Goal: Use online tool/utility

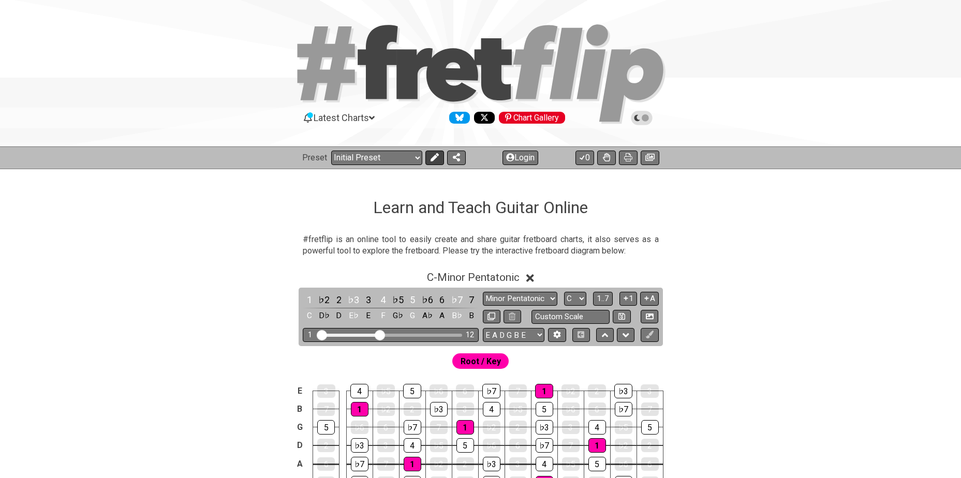
click at [432, 159] on icon at bounding box center [434, 157] width 8 height 8
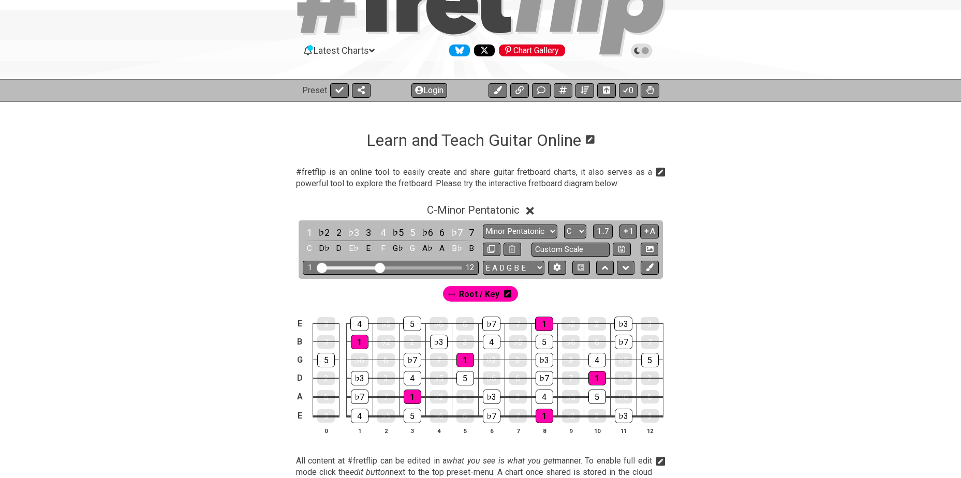
scroll to position [69, 0]
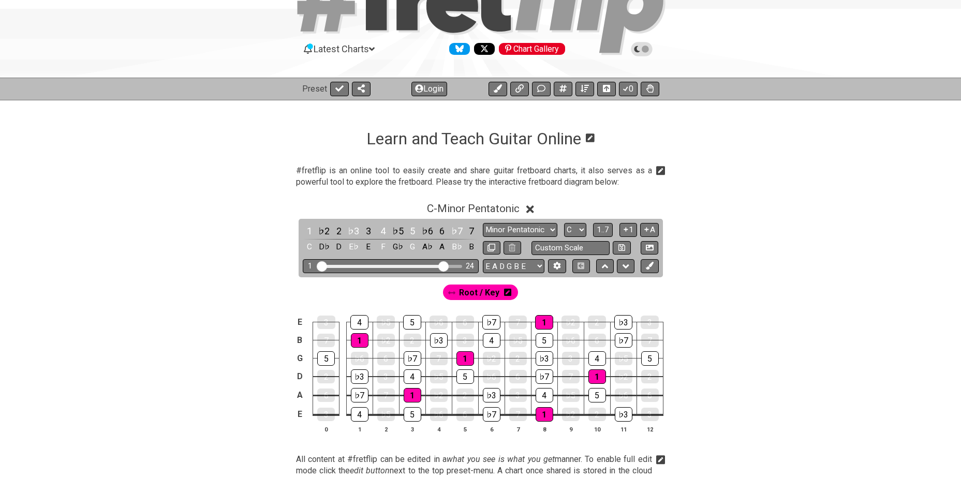
drag, startPoint x: 378, startPoint y: 264, endPoint x: 441, endPoint y: 267, distance: 62.7
click at [441, 266] on input "Visible fret range" at bounding box center [390, 266] width 147 height 0
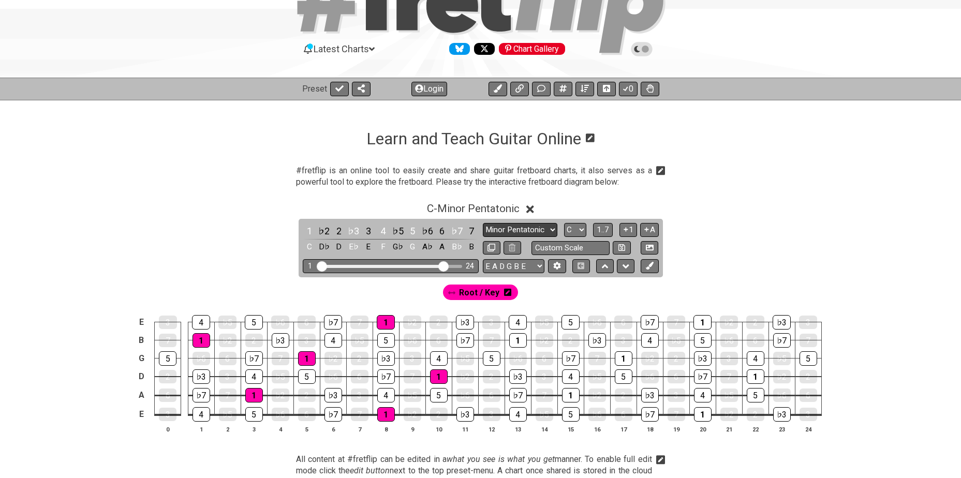
click at [546, 229] on select "Minor Pentatonic Click to edit Minor Pentatonic Major Pentatonic Minor Blues Ma…" at bounding box center [520, 230] width 75 height 14
select select "Major Pentatonic"
click at [483, 223] on select "Minor Pentatonic Click to edit Minor Pentatonic Major Pentatonic Minor Blues Ma…" at bounding box center [520, 230] width 75 height 14
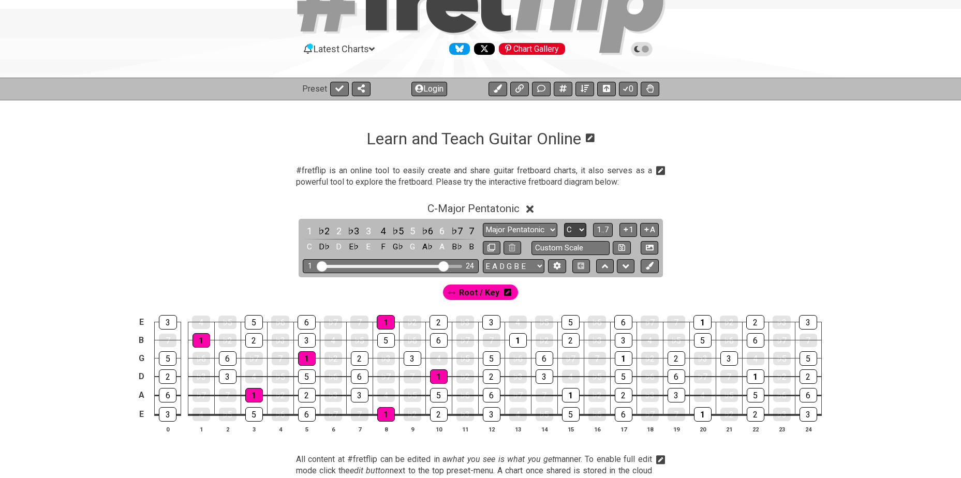
click at [575, 230] on select "A♭ A A♯ B♭ B C C♯ D♭ D D♯ E♭ E F F♯ G♭ G G♯" at bounding box center [575, 230] width 22 height 14
select select "Ab"
click at [564, 223] on select "A♭ A A♯ B♭ B C C♯ D♭ D D♯ E♭ E F F♯ G♭ G G♯" at bounding box center [575, 230] width 22 height 14
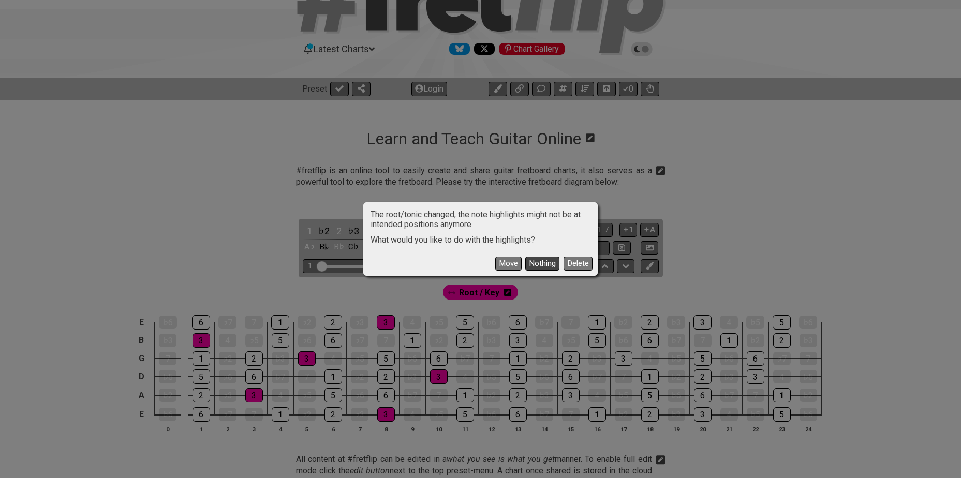
click at [542, 265] on button "Nothing" at bounding box center [542, 264] width 34 height 14
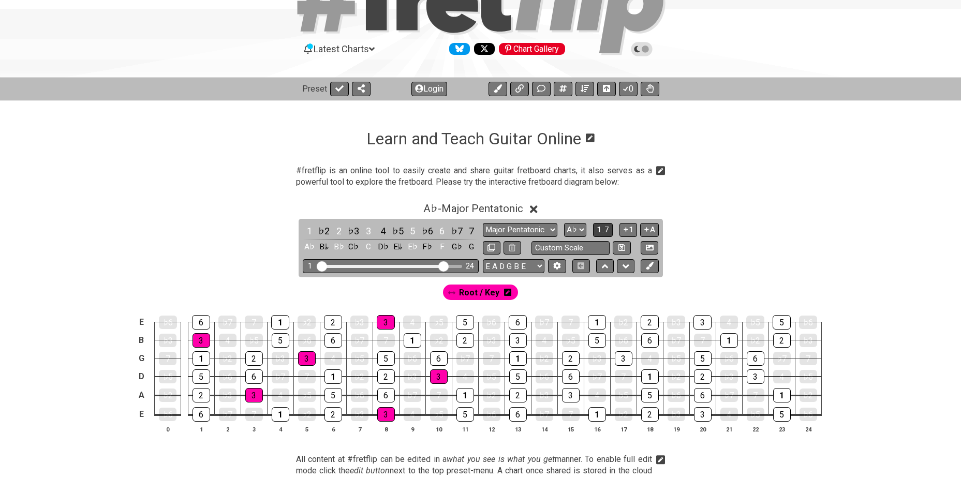
click at [602, 230] on span "1..7" at bounding box center [603, 229] width 12 height 9
click at [608, 231] on button "..." at bounding box center [603, 230] width 18 height 14
click at [537, 262] on select "E A D G B E E A D G B E E A D G B E B E A D F♯ B A D G C E A D A D G B E E♭ A♭ …" at bounding box center [514, 266] width 62 height 14
select select "A D G C F A D"
click at [483, 259] on select "E A D G B E E A D G B E E A D G B E B E A D F♯ B A D G C E A D A D G B E E♭ A♭ …" at bounding box center [514, 266] width 62 height 14
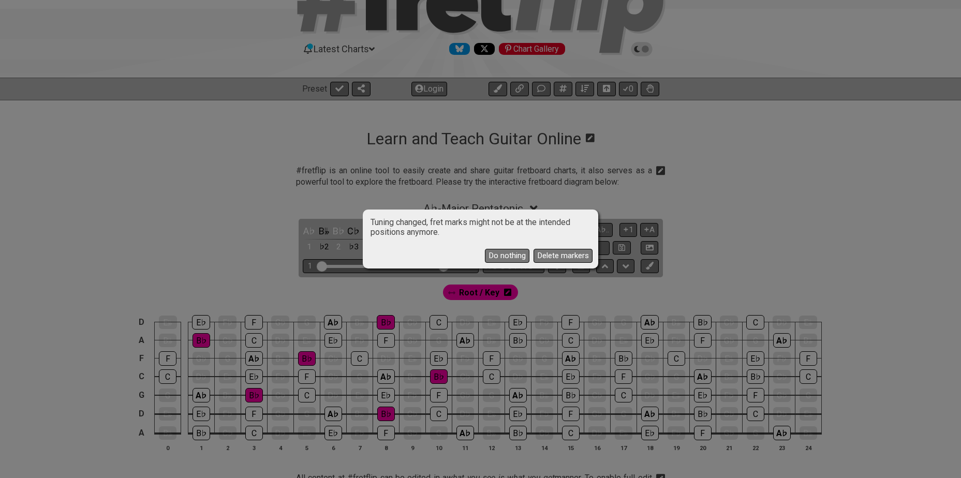
click at [512, 256] on button "Do nothing" at bounding box center [507, 256] width 45 height 14
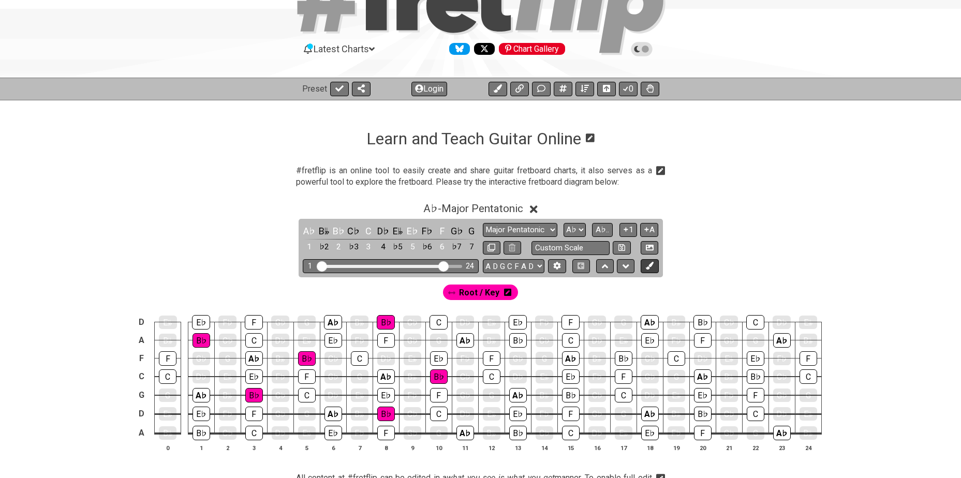
click at [647, 268] on icon at bounding box center [650, 266] width 8 height 8
click at [467, 291] on icon at bounding box center [466, 292] width 7 height 8
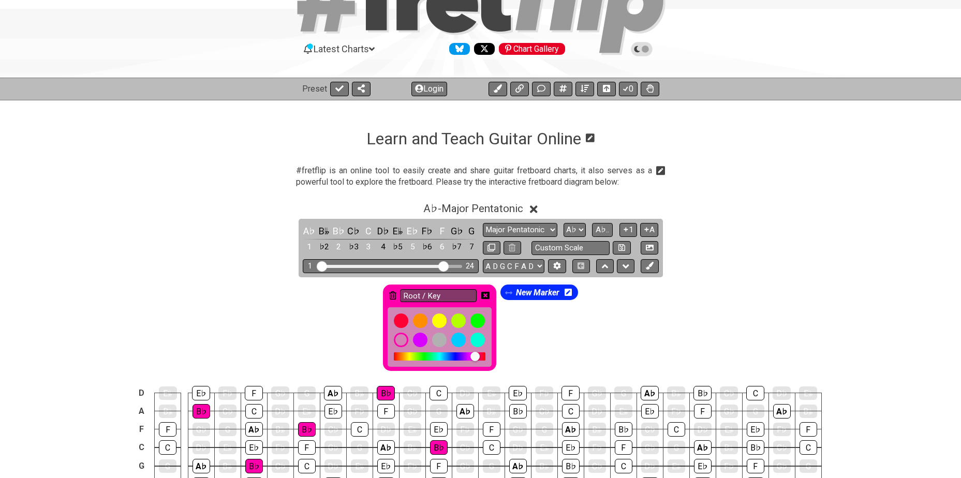
click at [393, 297] on icon at bounding box center [392, 295] width 7 height 8
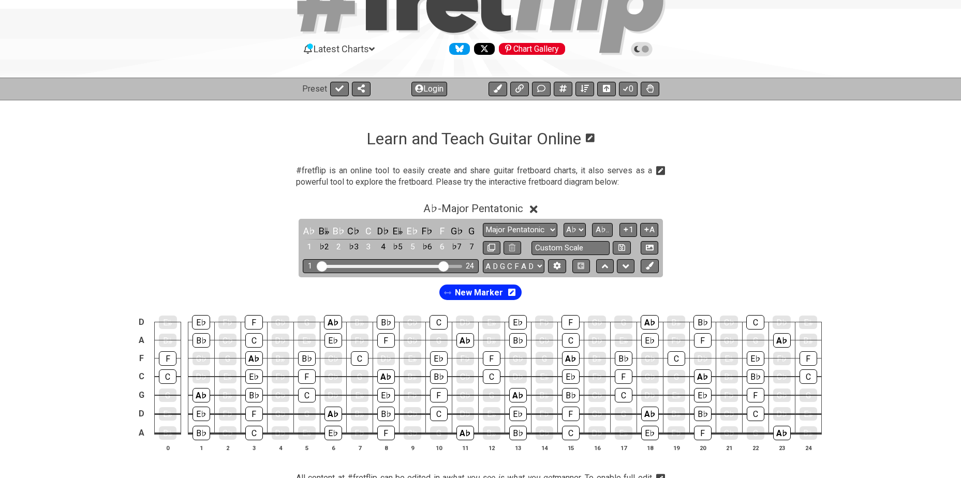
click at [511, 292] on icon at bounding box center [511, 292] width 7 height 8
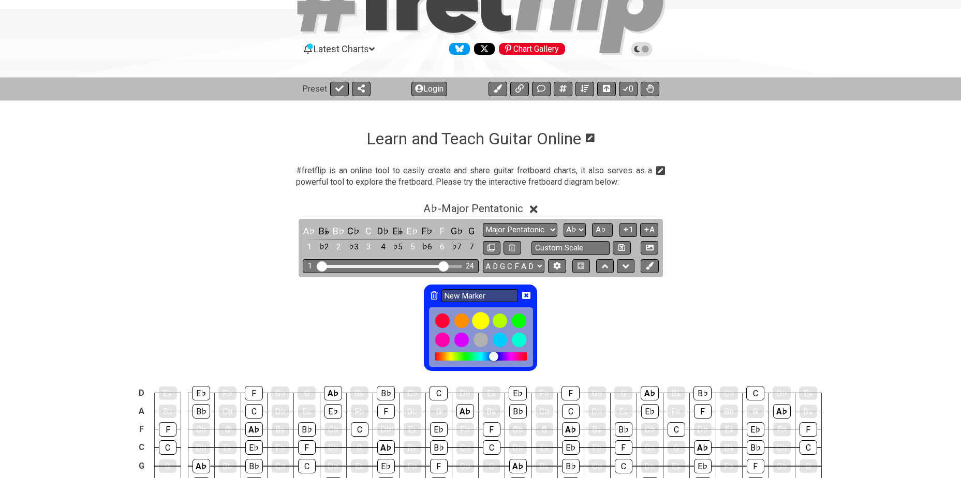
click at [482, 319] on div at bounding box center [481, 321] width 18 height 18
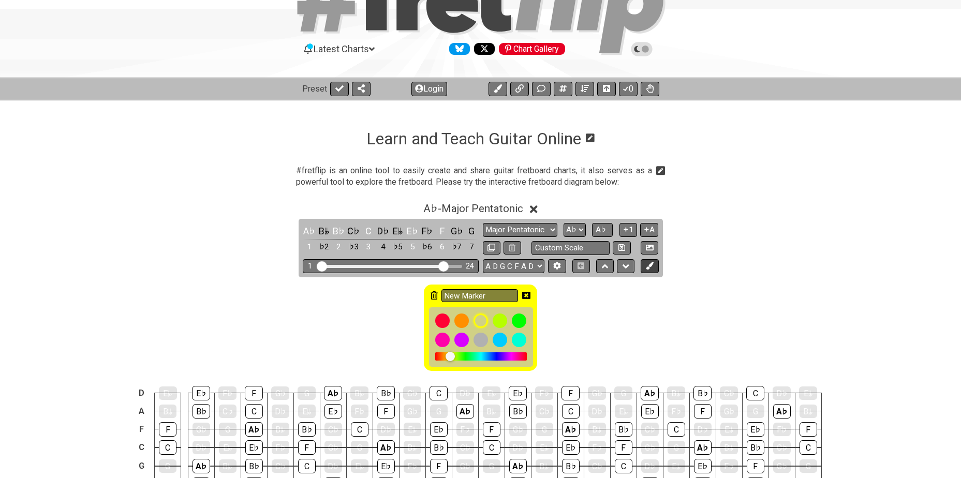
click at [647, 268] on icon at bounding box center [650, 266] width 8 height 8
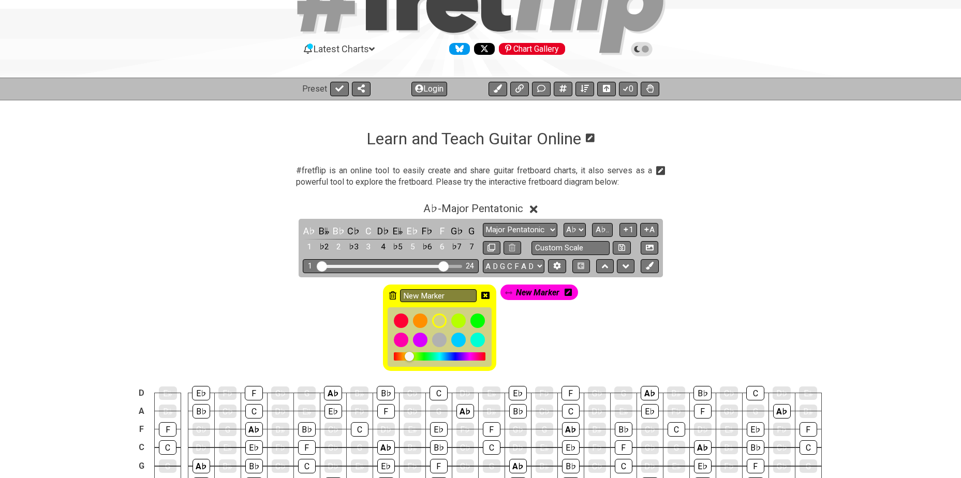
click at [392, 298] on icon at bounding box center [392, 295] width 7 height 8
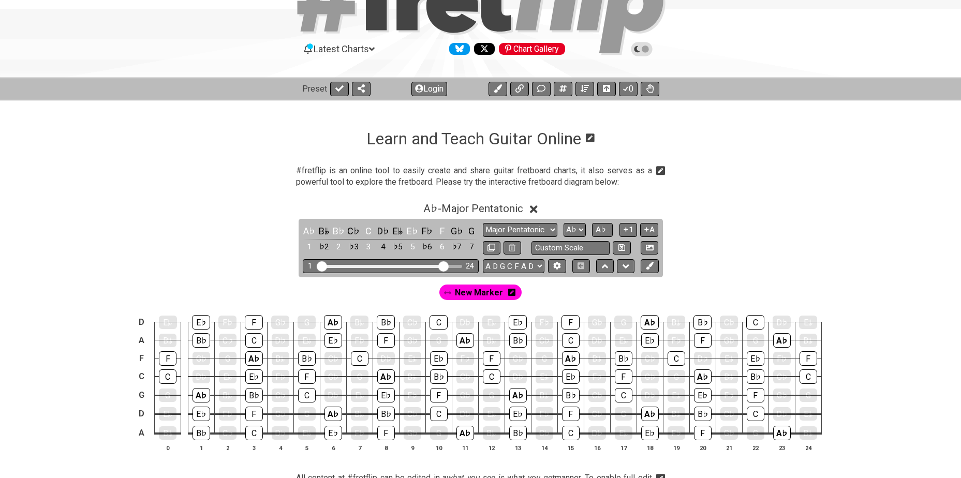
click at [512, 293] on icon at bounding box center [511, 292] width 7 height 7
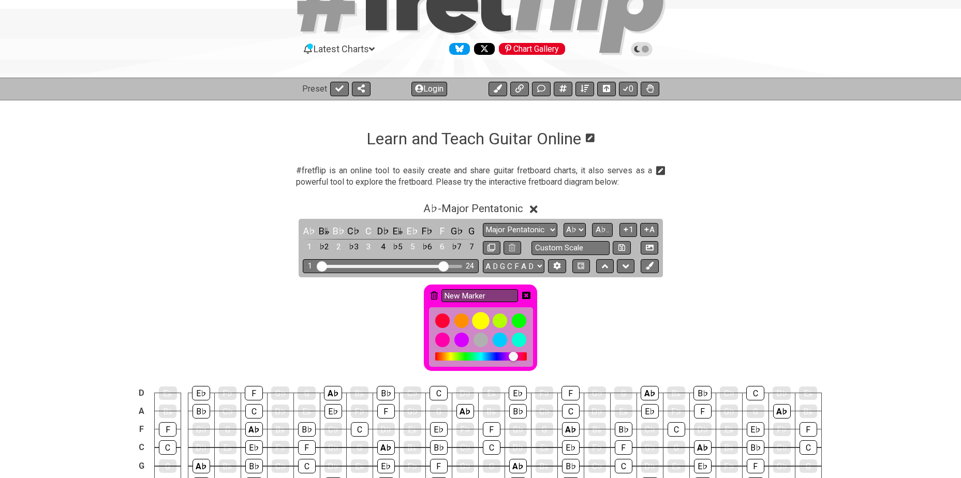
click at [481, 317] on div at bounding box center [481, 321] width 18 height 18
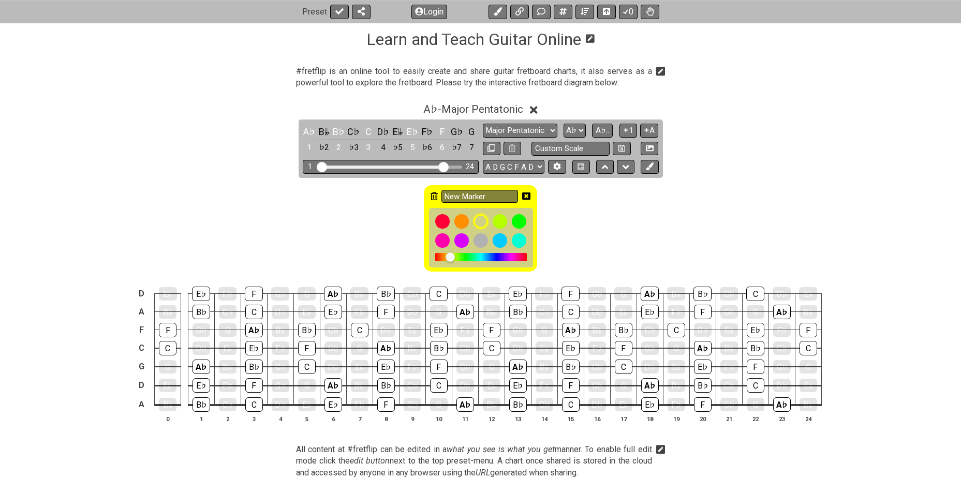
scroll to position [172, 0]
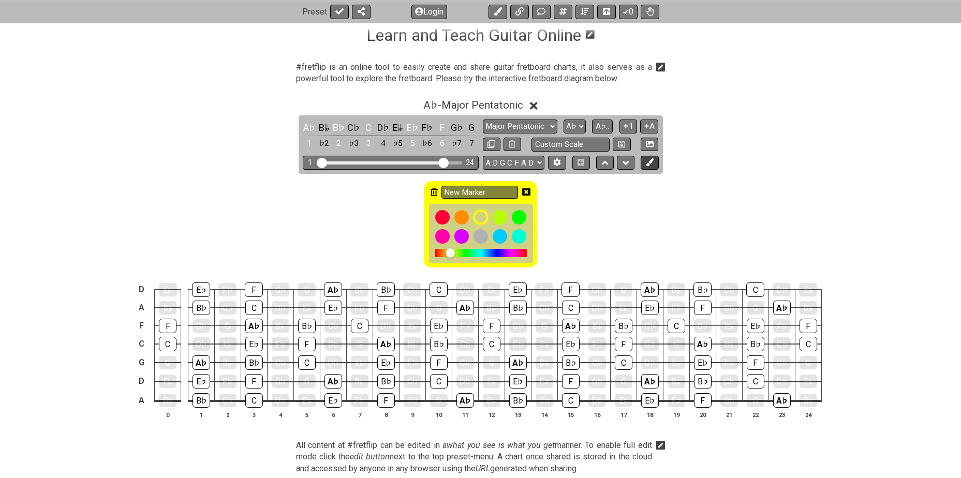
click at [650, 161] on icon at bounding box center [650, 162] width 8 height 8
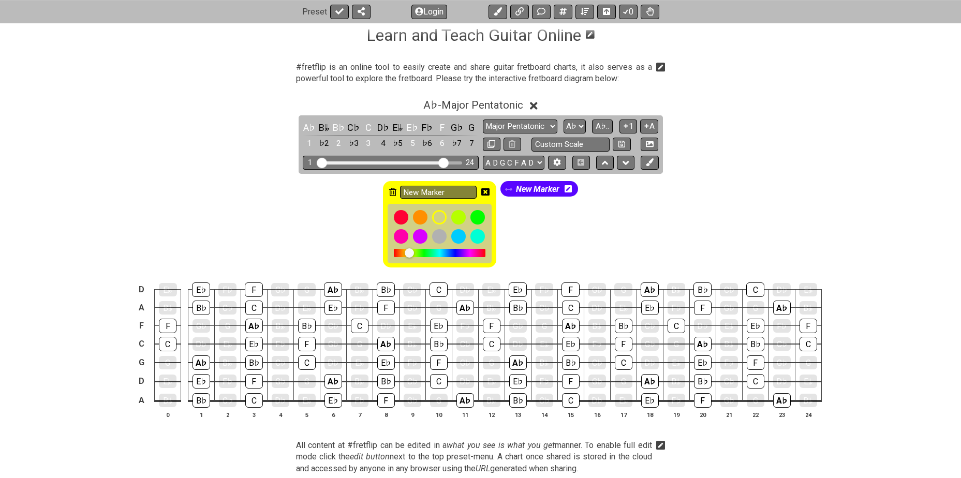
click at [570, 188] on icon at bounding box center [568, 188] width 7 height 7
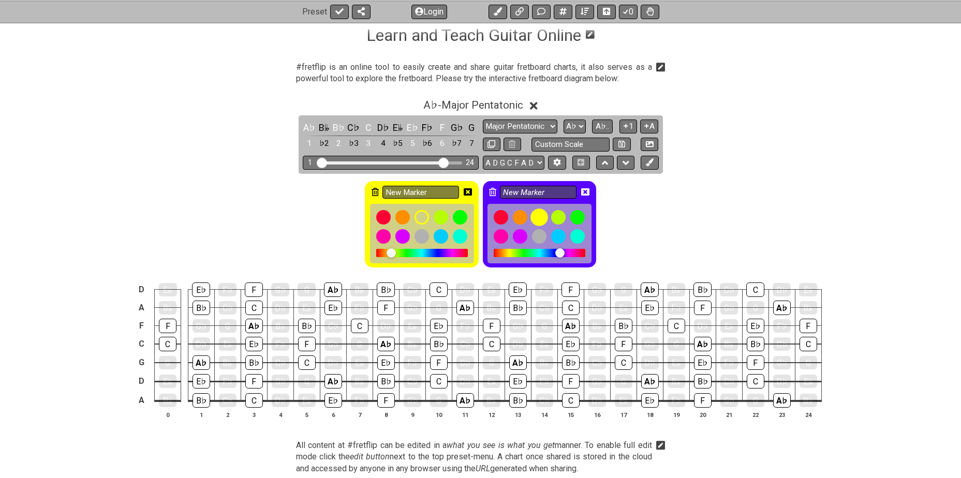
click at [542, 217] on div at bounding box center [539, 218] width 18 height 18
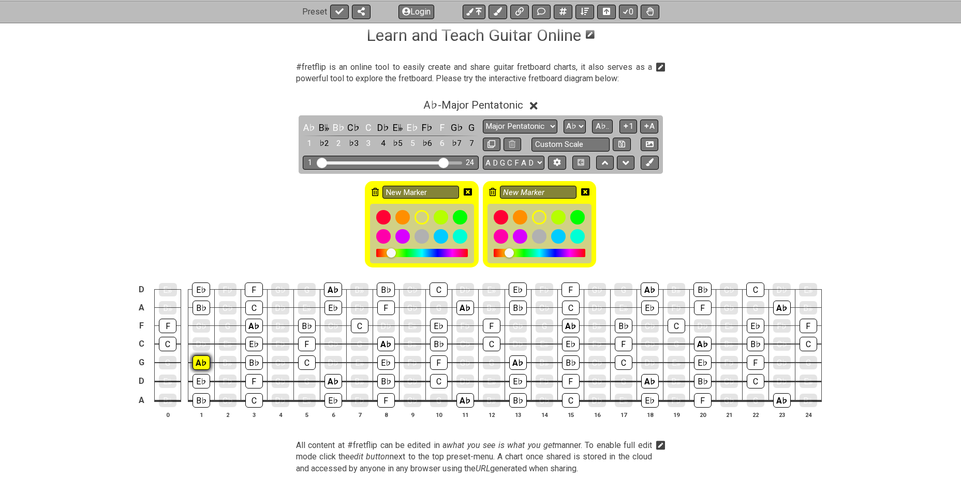
click at [194, 360] on div "A♭" at bounding box center [202, 363] width 18 height 14
click at [255, 325] on div "A♭" at bounding box center [254, 326] width 18 height 14
click at [333, 381] on div "A♭" at bounding box center [334, 381] width 18 height 14
click at [333, 288] on div "A♭" at bounding box center [333, 290] width 18 height 14
click at [388, 344] on div "A♭" at bounding box center [386, 344] width 18 height 14
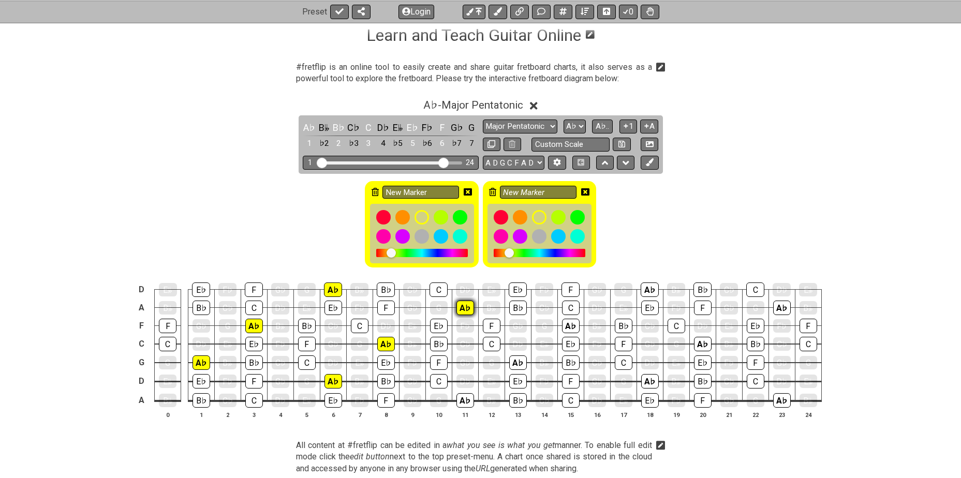
click at [466, 308] on div "A♭" at bounding box center [465, 308] width 18 height 14
click at [462, 399] on div "A♭" at bounding box center [465, 400] width 18 height 14
click at [517, 364] on div "A♭" at bounding box center [518, 363] width 18 height 14
click at [569, 324] on div "A♭" at bounding box center [571, 326] width 18 height 14
click at [650, 375] on div "A♭" at bounding box center [650, 381] width 18 height 14
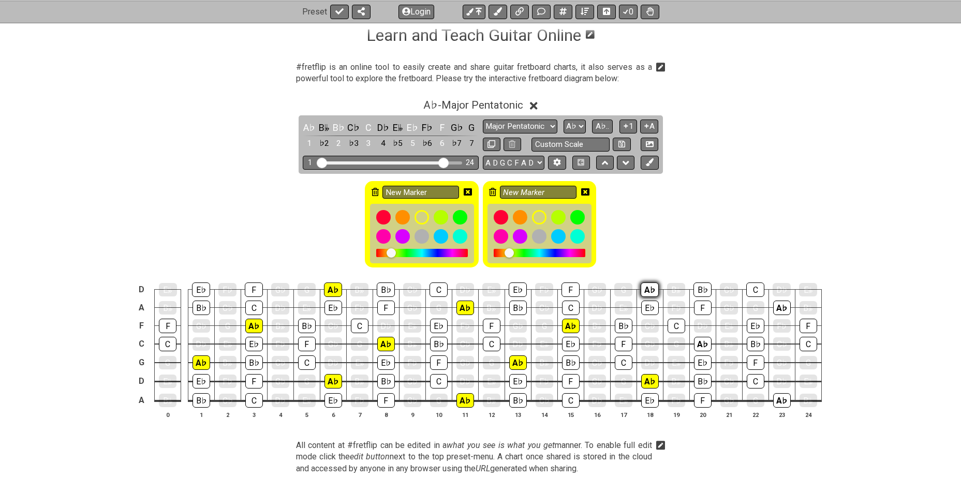
click at [643, 287] on div "A♭" at bounding box center [650, 290] width 18 height 14
click at [702, 342] on div "A♭" at bounding box center [703, 344] width 18 height 14
click at [786, 401] on div "A♭" at bounding box center [782, 400] width 18 height 14
click at [781, 309] on div "A♭" at bounding box center [782, 308] width 18 height 14
click at [469, 193] on icon at bounding box center [468, 191] width 8 height 7
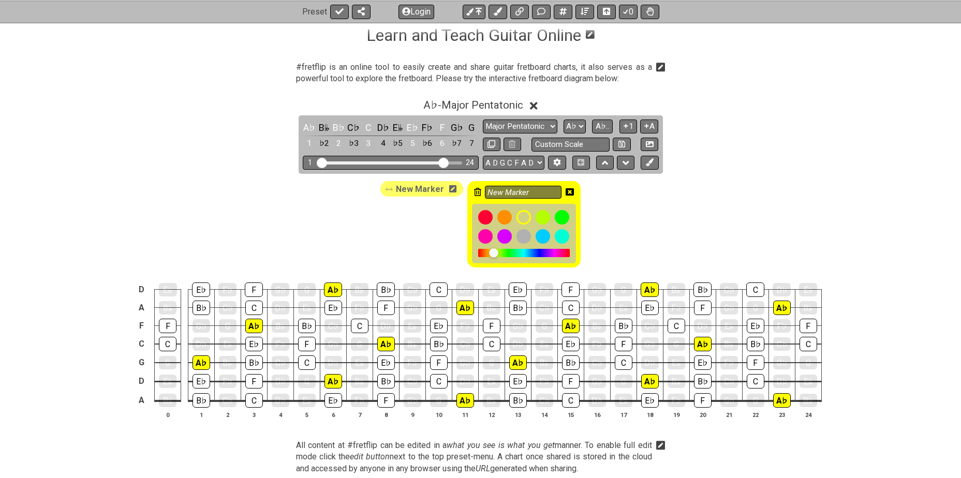
click at [570, 191] on icon at bounding box center [570, 192] width 8 height 8
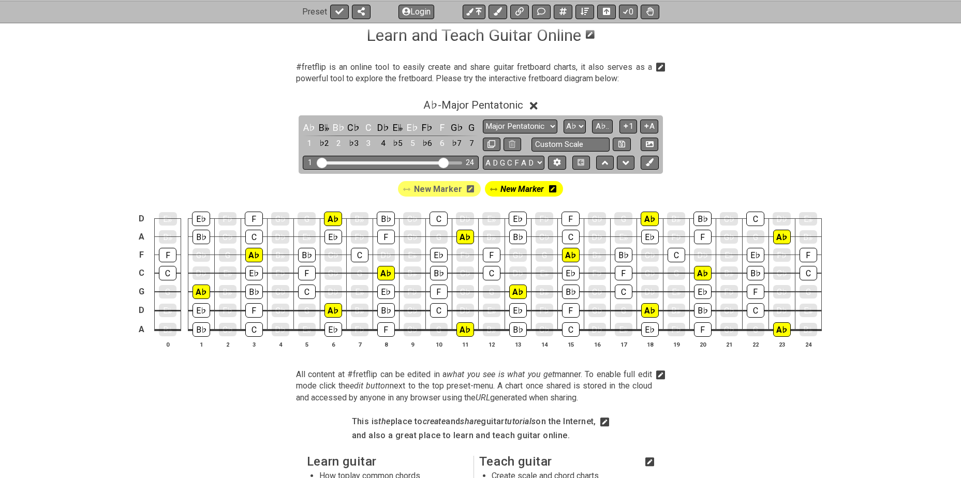
click at [467, 187] on icon at bounding box center [470, 188] width 7 height 7
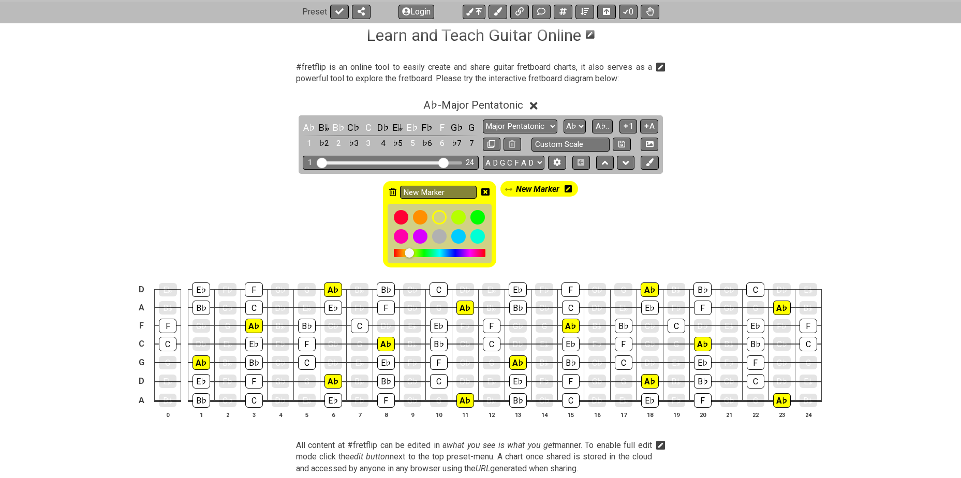
click at [394, 191] on icon at bounding box center [392, 192] width 7 height 8
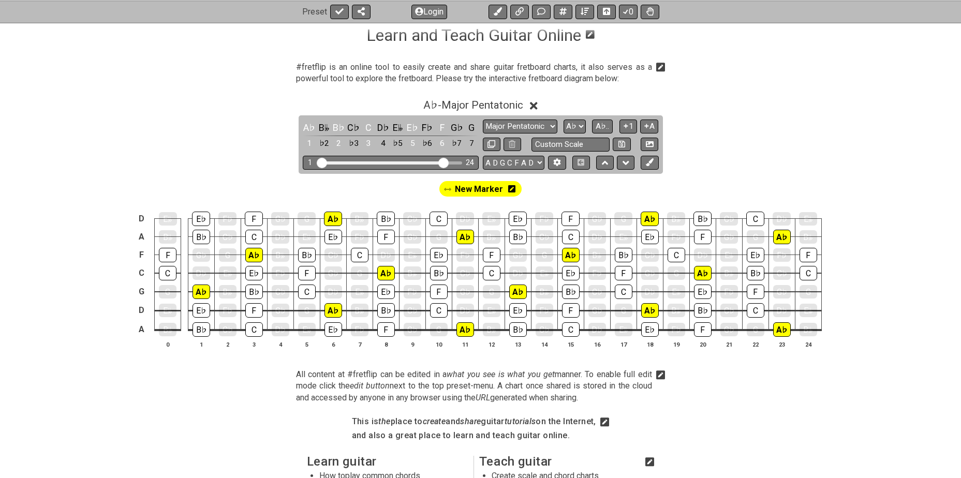
click at [515, 190] on div "New Marker" at bounding box center [480, 189] width 83 height 16
click at [512, 190] on icon at bounding box center [511, 188] width 7 height 7
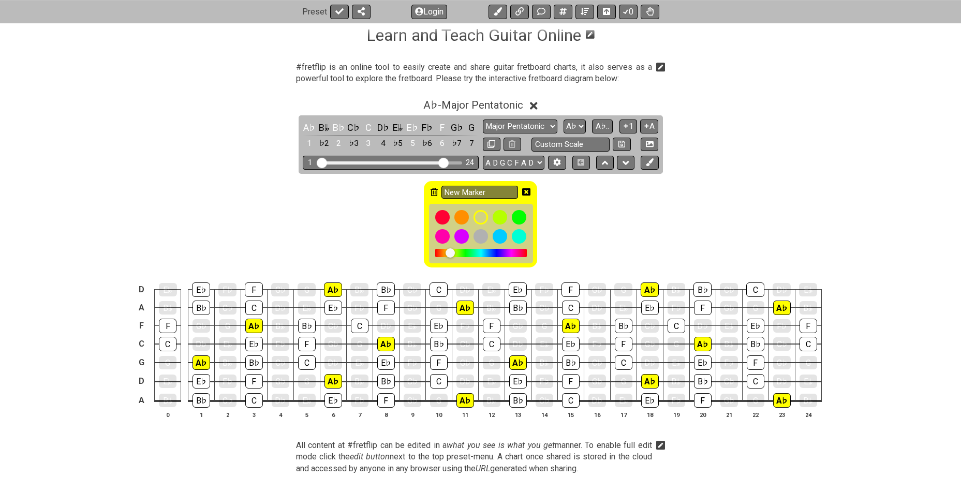
click at [434, 192] on icon at bounding box center [434, 192] width 7 height 8
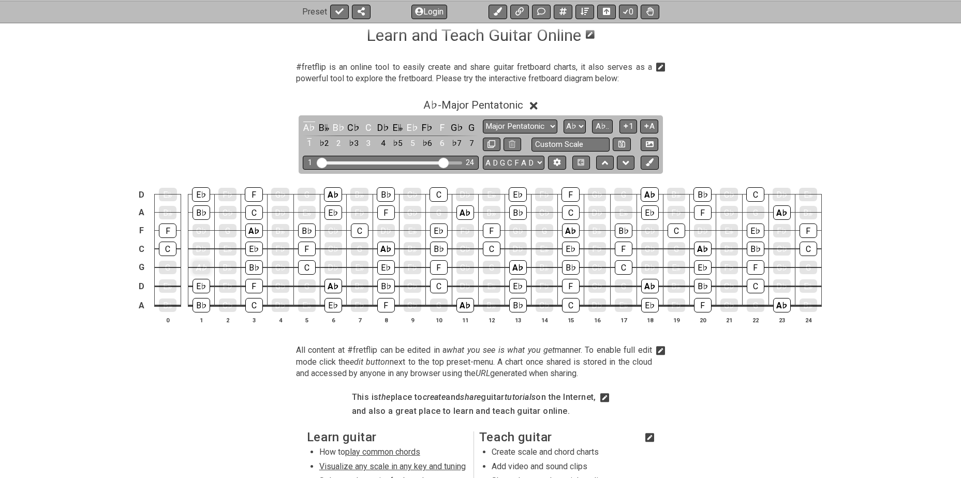
click at [198, 263] on div "A♭" at bounding box center [202, 267] width 18 height 13
drag, startPoint x: 198, startPoint y: 263, endPoint x: 212, endPoint y: 264, distance: 13.5
click at [198, 263] on div "A♭" at bounding box center [202, 267] width 18 height 13
click at [656, 160] on button at bounding box center [650, 163] width 18 height 14
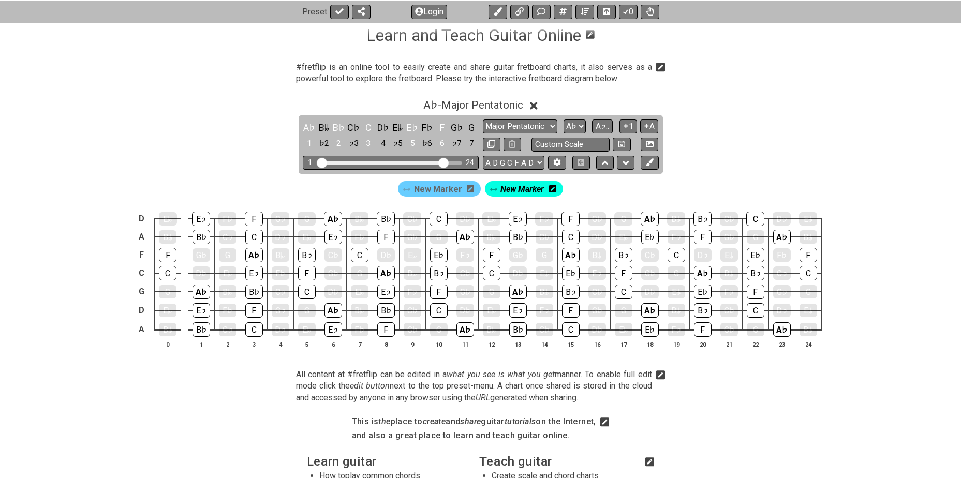
click at [467, 186] on icon at bounding box center [470, 188] width 7 height 7
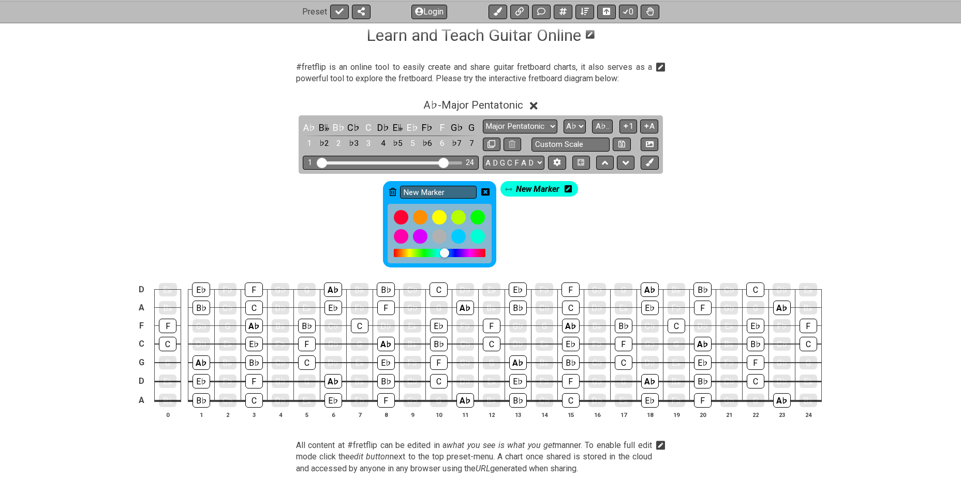
click at [392, 190] on icon at bounding box center [392, 192] width 7 height 8
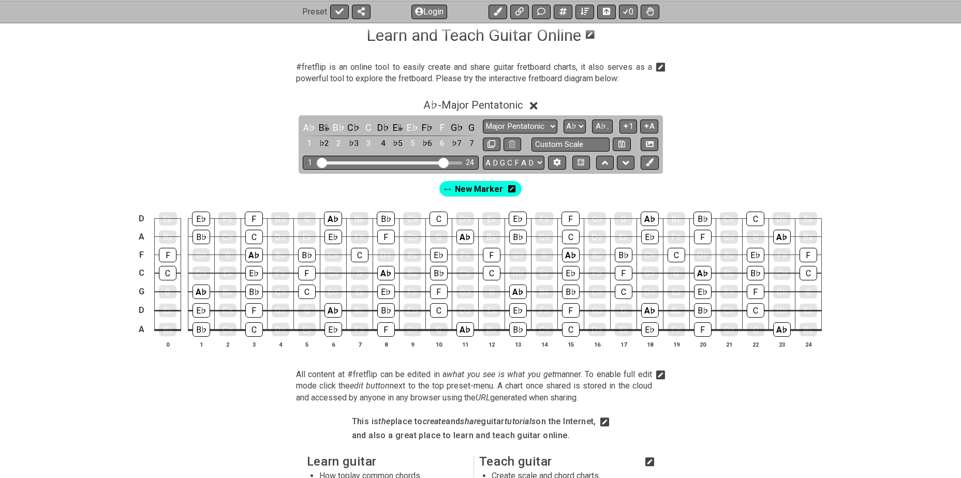
click at [510, 188] on icon at bounding box center [511, 189] width 7 height 8
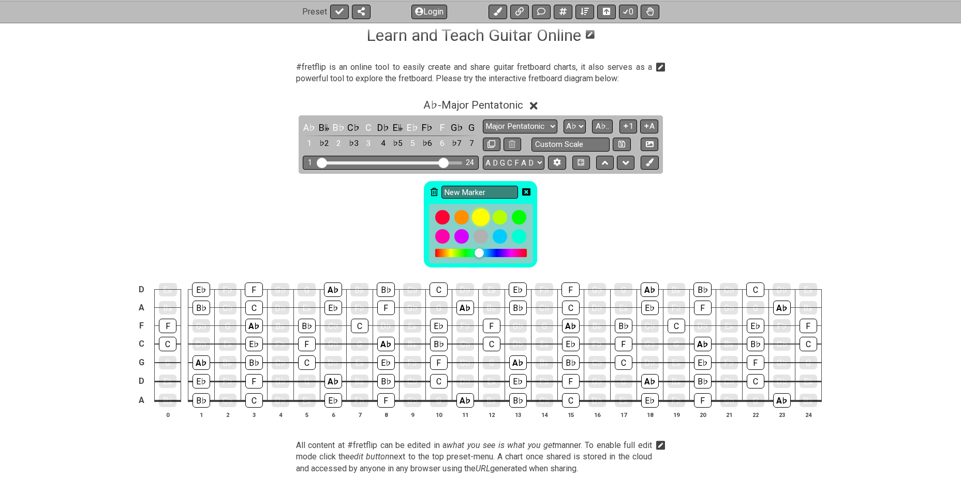
click at [481, 216] on div at bounding box center [481, 218] width 18 height 18
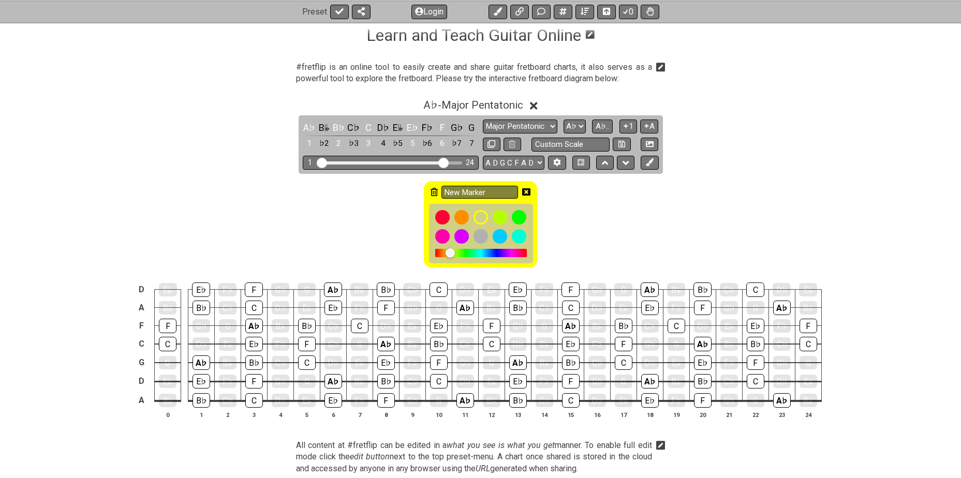
click at [434, 191] on icon at bounding box center [434, 192] width 7 height 8
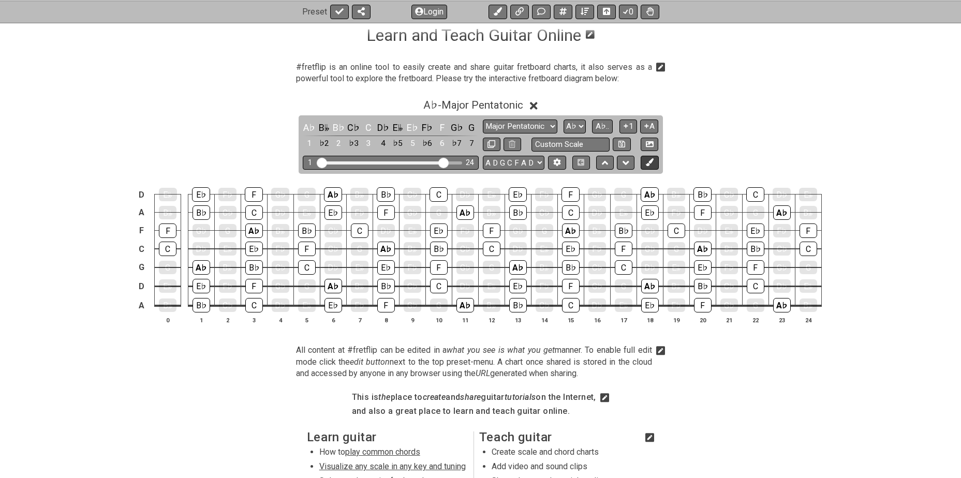
click at [652, 166] on button at bounding box center [650, 163] width 18 height 14
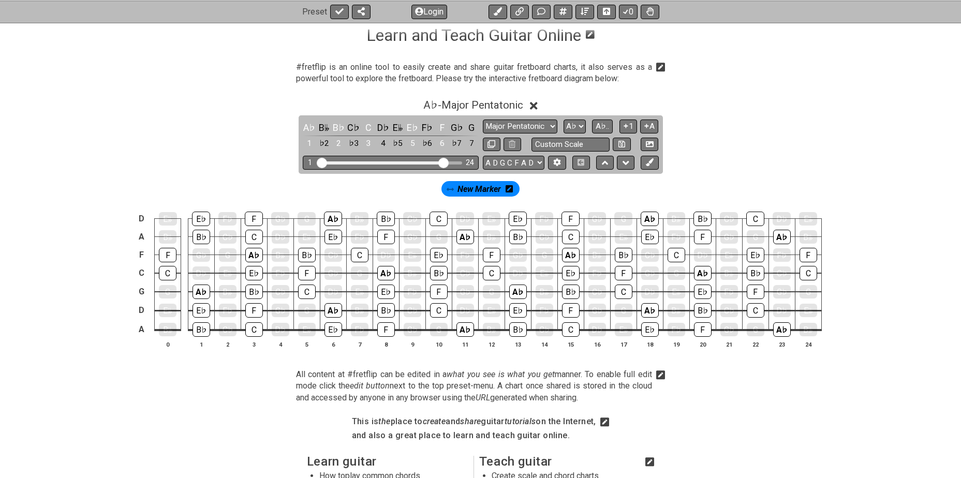
click at [508, 189] on icon at bounding box center [509, 188] width 7 height 7
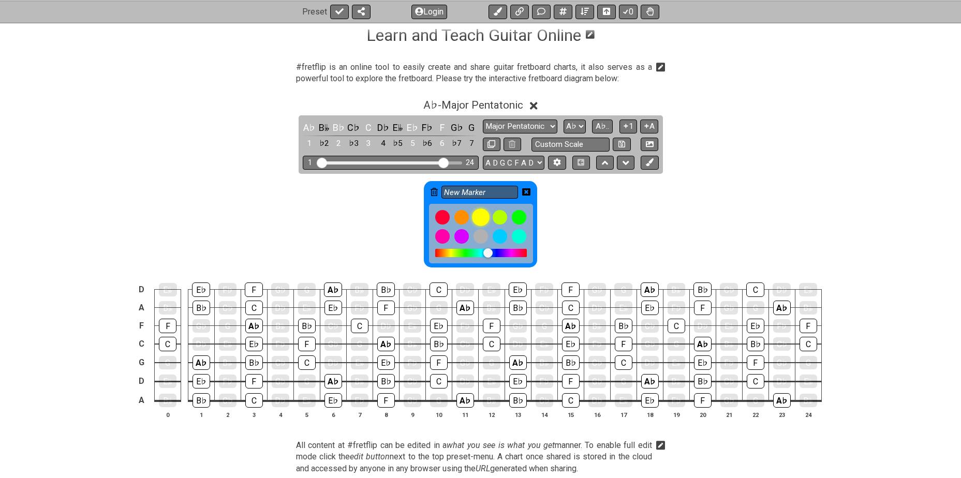
click at [483, 220] on div at bounding box center [481, 218] width 18 height 18
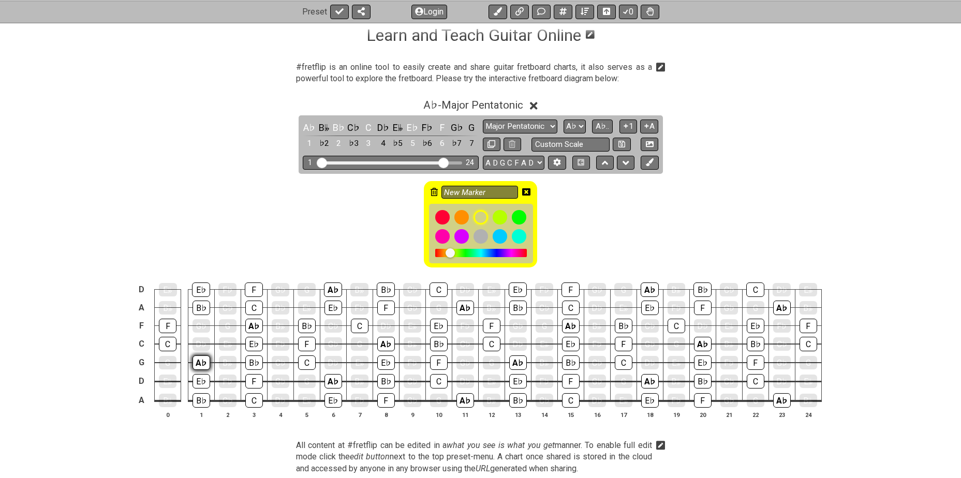
click at [199, 360] on div "A♭" at bounding box center [202, 363] width 18 height 14
click at [254, 316] on td "A♭" at bounding box center [254, 316] width 26 height 18
click at [254, 322] on div "A♭" at bounding box center [254, 326] width 18 height 14
click at [331, 284] on div "A♭" at bounding box center [333, 290] width 18 height 14
drag, startPoint x: 324, startPoint y: 375, endPoint x: 334, endPoint y: 376, distance: 10.4
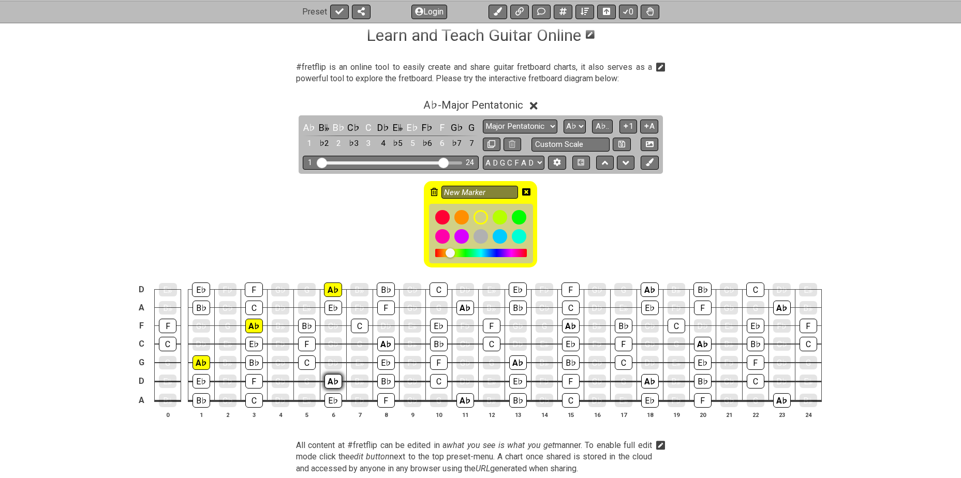
click at [326, 375] on td "A♭" at bounding box center [333, 372] width 26 height 19
click at [334, 376] on div "A♭" at bounding box center [334, 381] width 18 height 14
click at [388, 339] on div "A♭" at bounding box center [386, 344] width 18 height 14
click at [464, 306] on div "A♭" at bounding box center [465, 308] width 18 height 14
click at [463, 398] on div "A♭" at bounding box center [465, 400] width 18 height 14
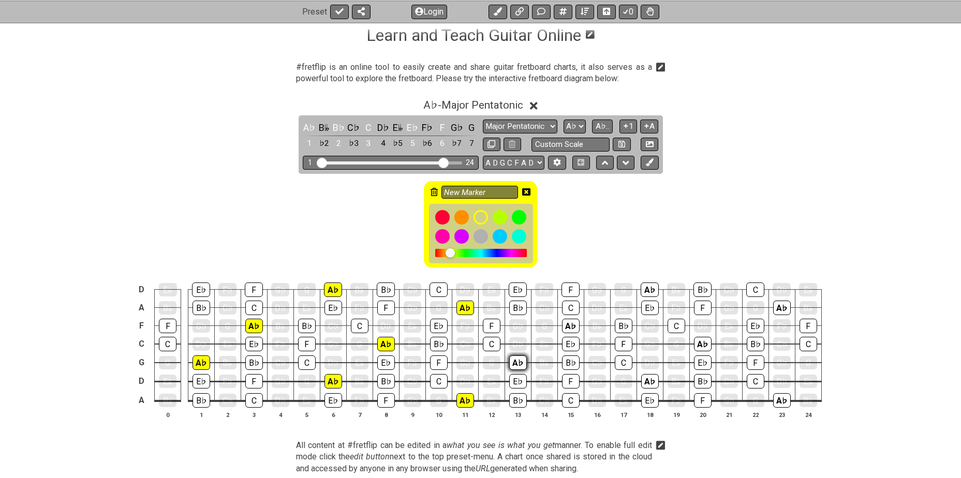
click at [514, 364] on div "A♭" at bounding box center [518, 363] width 18 height 14
click at [570, 324] on div "A♭" at bounding box center [571, 326] width 18 height 14
click at [649, 381] on div "A♭" at bounding box center [650, 381] width 18 height 14
click at [645, 284] on div "A♭" at bounding box center [650, 290] width 18 height 14
click at [694, 342] on div "A♭" at bounding box center [703, 344] width 18 height 14
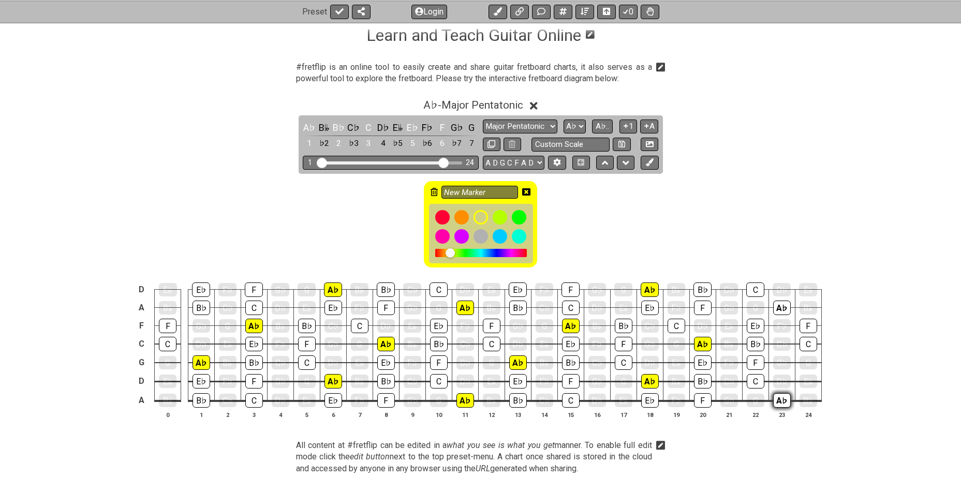
click at [778, 401] on div "A♭" at bounding box center [782, 400] width 18 height 14
click at [779, 309] on div "A♭" at bounding box center [782, 308] width 18 height 14
click at [524, 190] on icon at bounding box center [526, 191] width 8 height 7
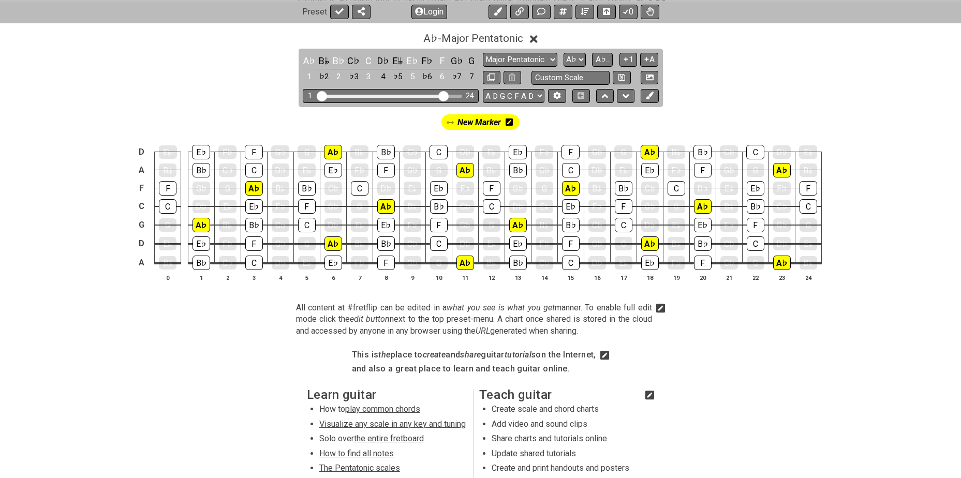
scroll to position [242, 0]
